Goal: Go to known website: Go to known website

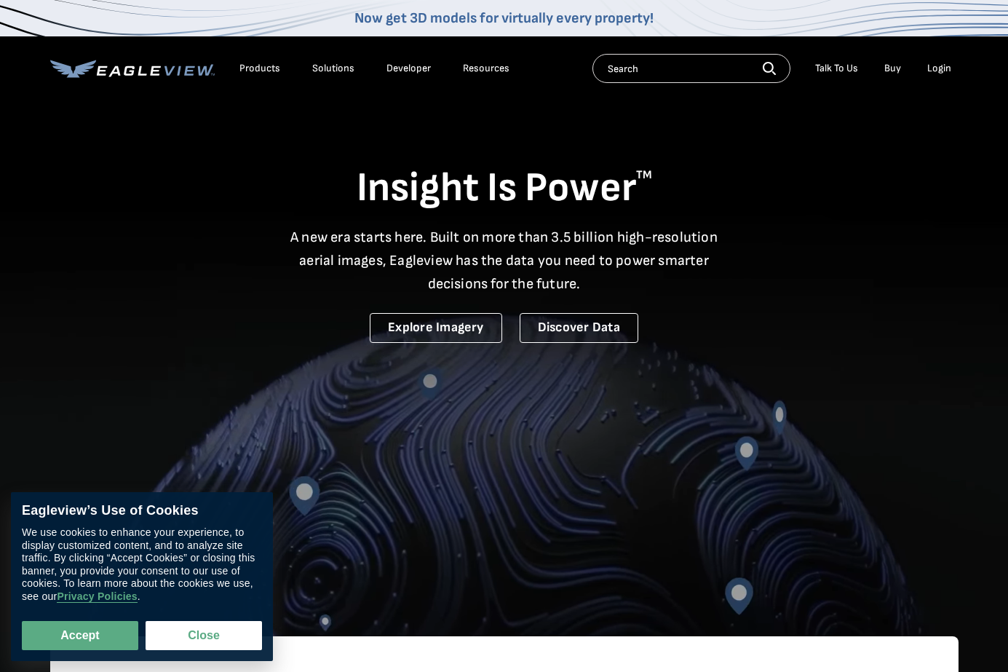
click at [935, 66] on div "Login" at bounding box center [939, 68] width 24 height 13
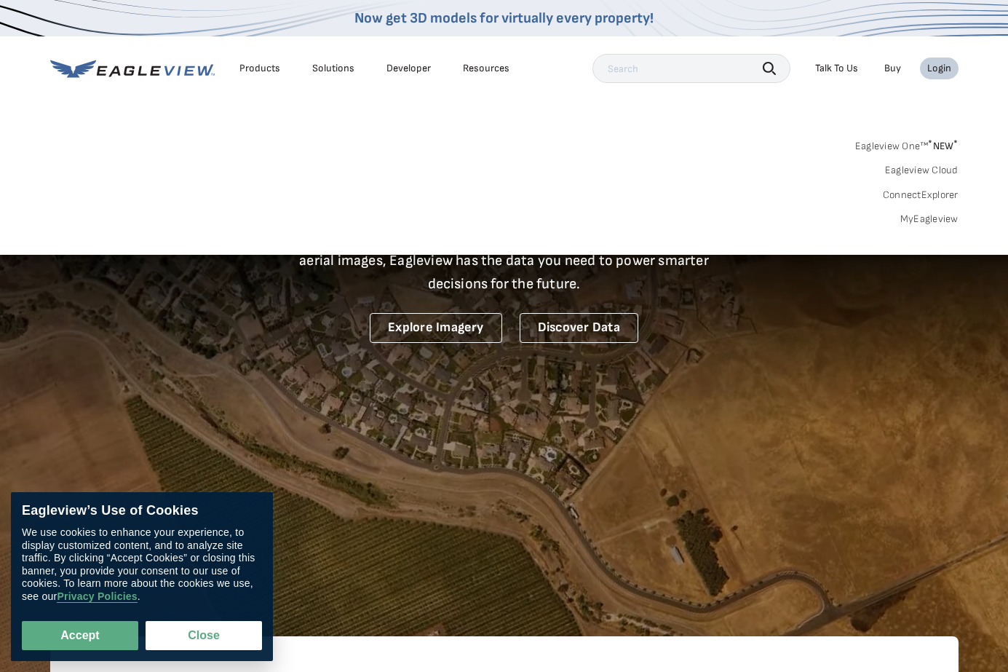
click at [935, 69] on div "Login" at bounding box center [939, 68] width 24 height 13
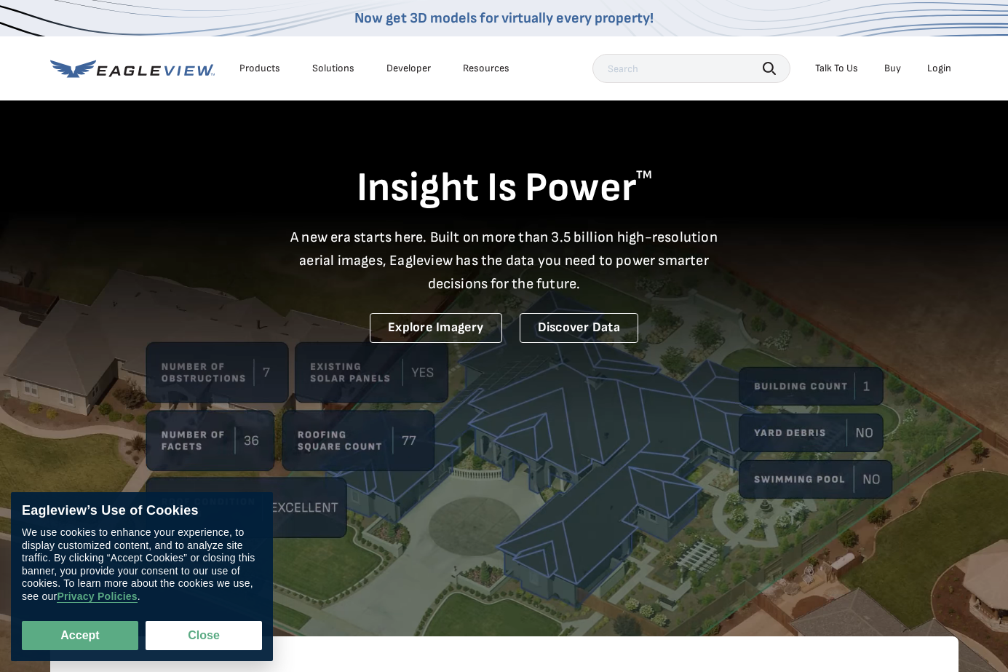
click at [935, 69] on div "Login" at bounding box center [939, 68] width 24 height 13
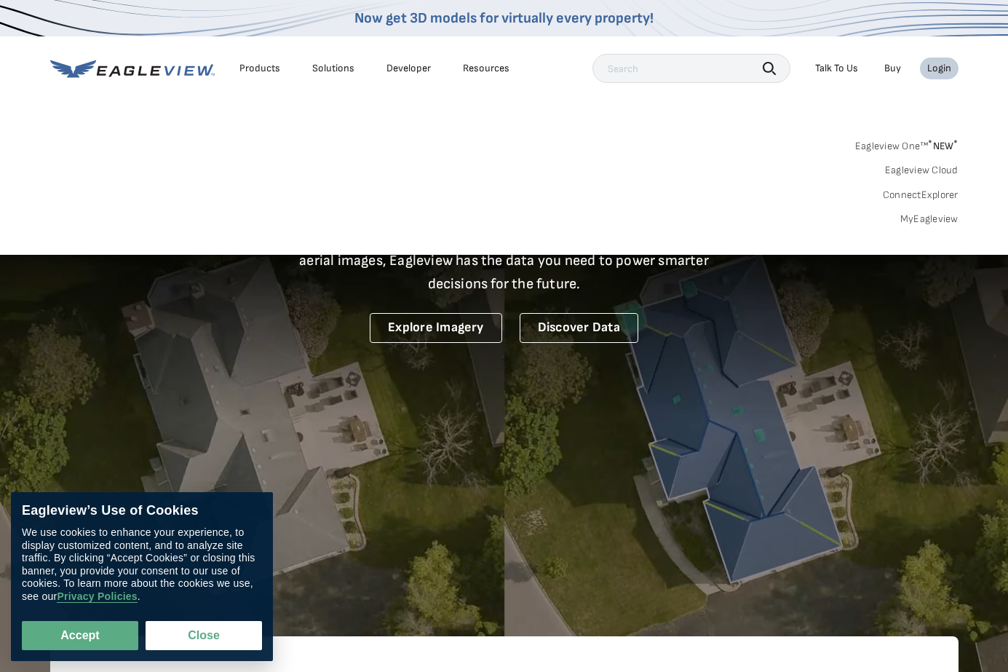
click at [936, 219] on link "MyEagleview" at bounding box center [929, 218] width 58 height 13
